Goal: Check status: Check status

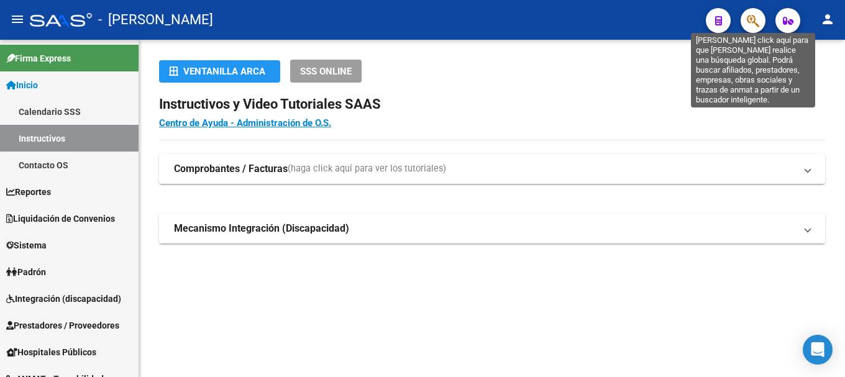
click at [755, 19] on icon "button" at bounding box center [753, 21] width 12 height 14
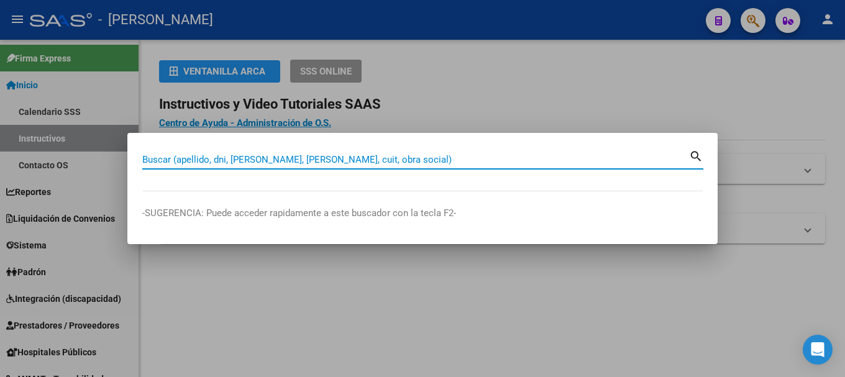
paste input "43913191"
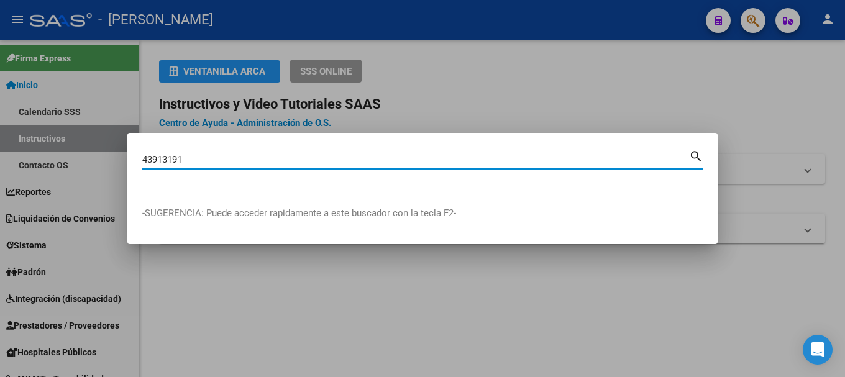
type input "43913191"
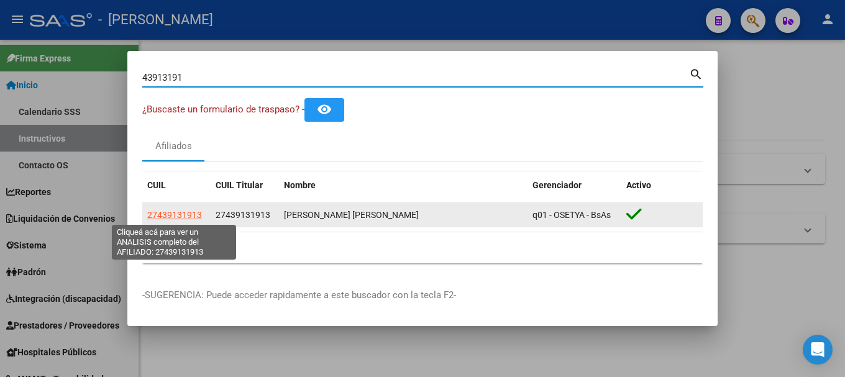
click at [188, 216] on span "27439131913" at bounding box center [174, 215] width 55 height 10
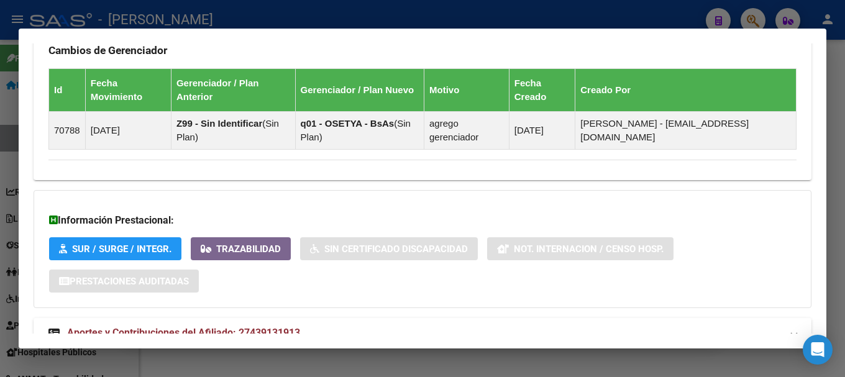
scroll to position [791, 0]
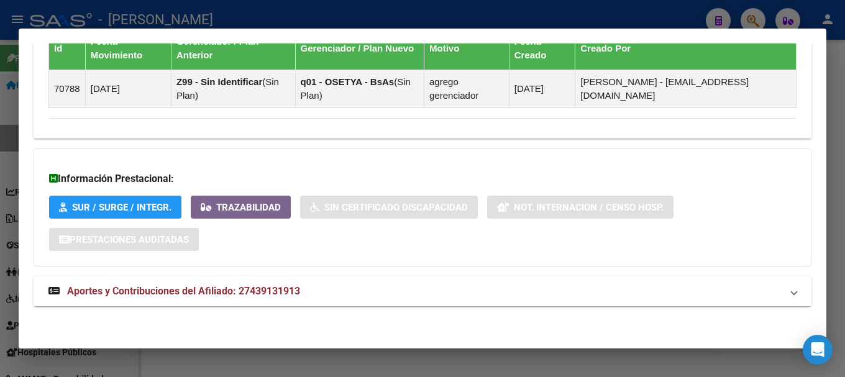
click at [264, 283] on mat-expansion-panel-header "Aportes y Contribuciones del Afiliado: 27439131913" at bounding box center [423, 292] width 778 height 30
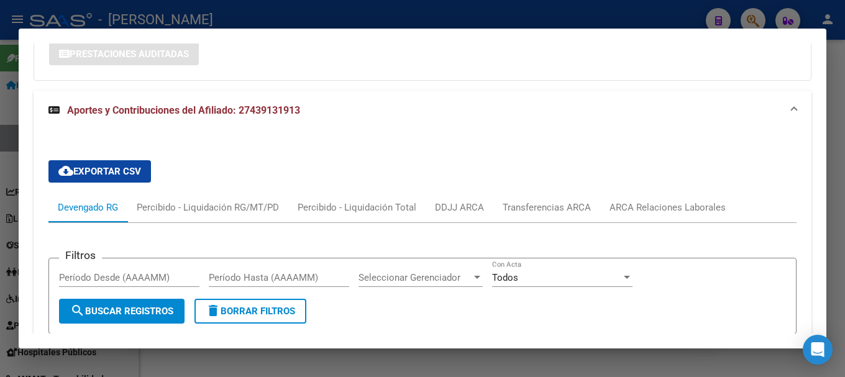
scroll to position [977, 0]
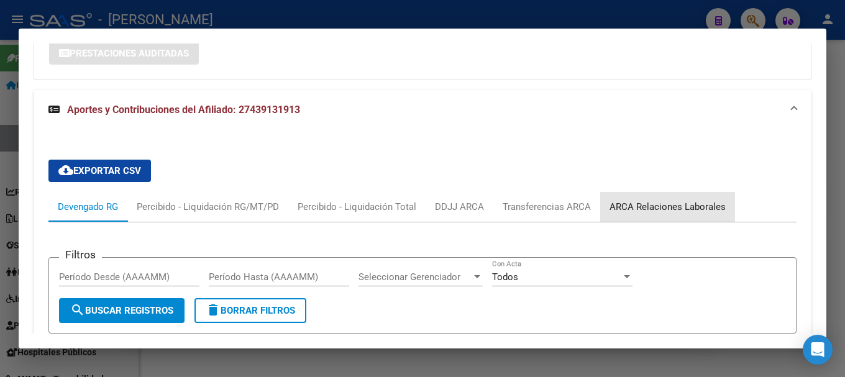
click at [667, 200] on div "ARCA Relaciones Laborales" at bounding box center [667, 207] width 135 height 30
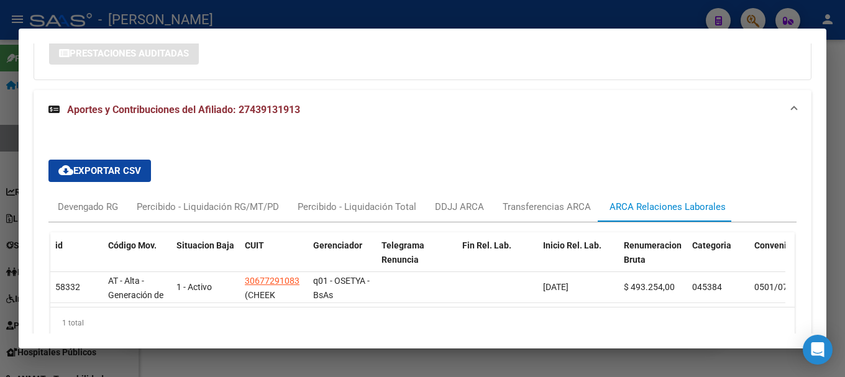
scroll to position [988, 0]
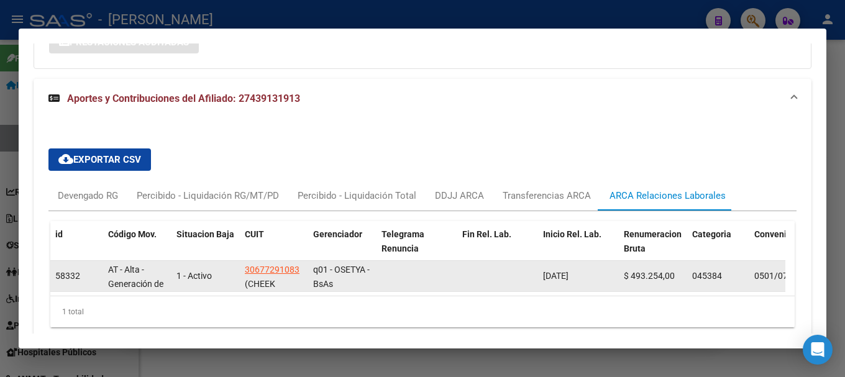
drag, startPoint x: 562, startPoint y: 280, endPoint x: 622, endPoint y: 280, distance: 60.3
click at [631, 280] on div "58332 AT - Alta - Generación de clave 1 - Activo 30677291083 (CHEEK SOCIEDAD AN…" at bounding box center [822, 276] width 1545 height 31
drag, startPoint x: 474, startPoint y: 283, endPoint x: 513, endPoint y: 282, distance: 39.8
click at [513, 282] on datatable-body-cell at bounding box center [497, 276] width 81 height 30
click at [497, 279] on datatable-body-cell at bounding box center [497, 276] width 81 height 30
